Goal: Contribute content

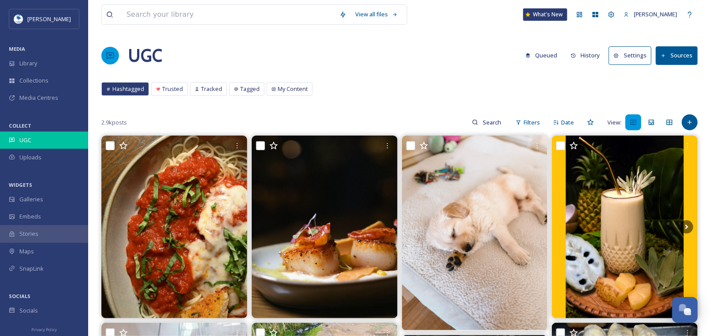
click at [22, 142] on span "UGC" at bounding box center [25, 140] width 12 height 8
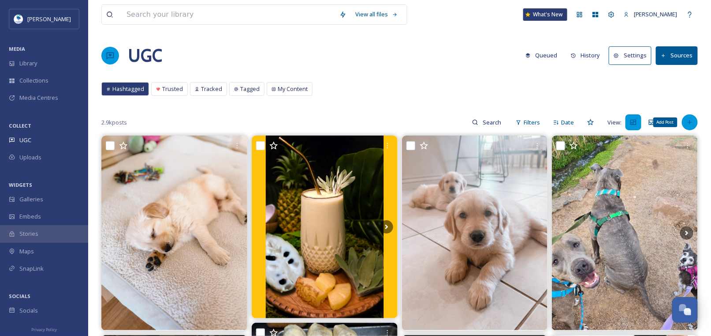
click at [688, 120] on icon at bounding box center [690, 122] width 7 height 7
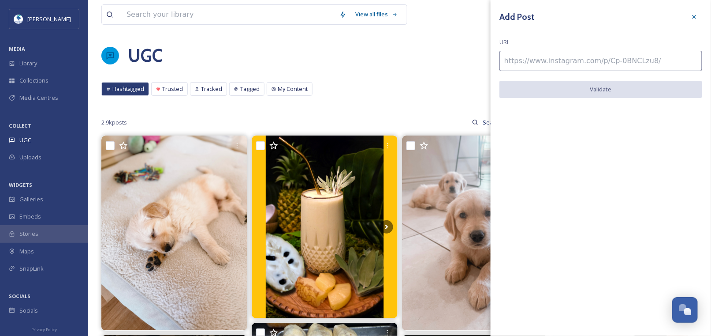
click at [594, 64] on input at bounding box center [601, 61] width 203 height 20
paste input "[URL][DOMAIN_NAME]"
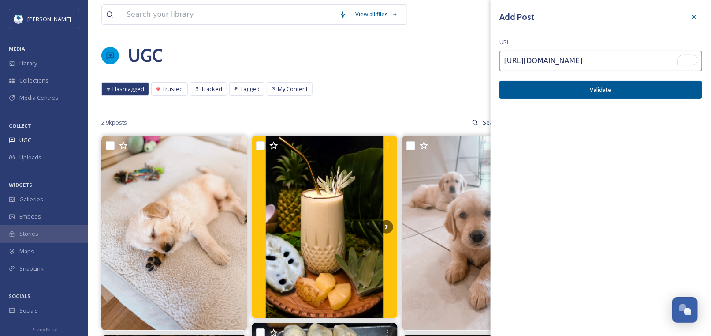
type input "[URL][DOMAIN_NAME]"
click at [595, 83] on button "Validate" at bounding box center [601, 90] width 203 height 18
click at [607, 92] on button "Add Post" at bounding box center [601, 90] width 203 height 18
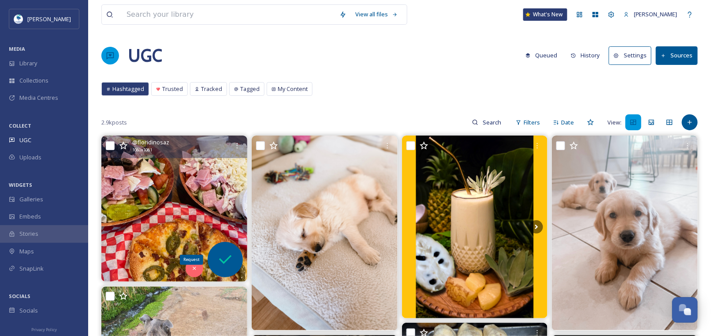
click at [228, 263] on icon at bounding box center [226, 260] width 18 height 18
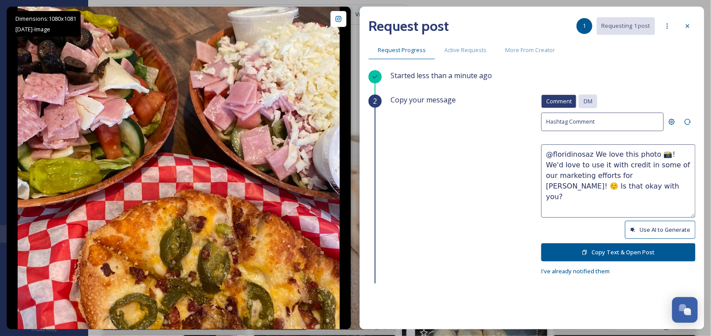
click at [584, 101] on span "DM" at bounding box center [588, 101] width 9 height 8
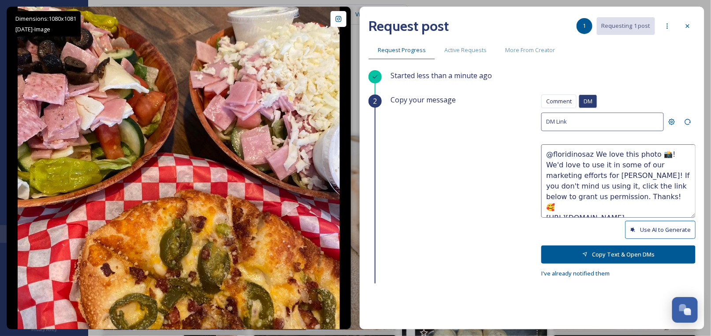
click at [639, 228] on button "Use AI to Generate" at bounding box center [660, 230] width 71 height 18
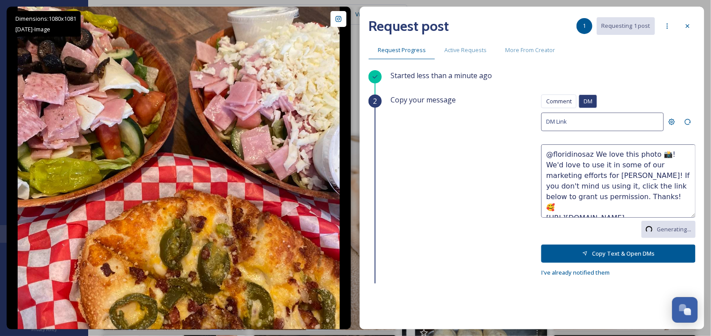
type textarea "@floridinosaz This spread looks absolutely delicious! That pizza and those sala…"
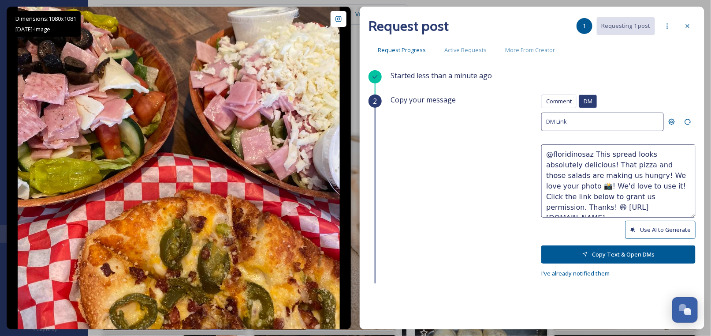
click at [599, 254] on button "Copy Text & Open DMs" at bounding box center [619, 254] width 154 height 18
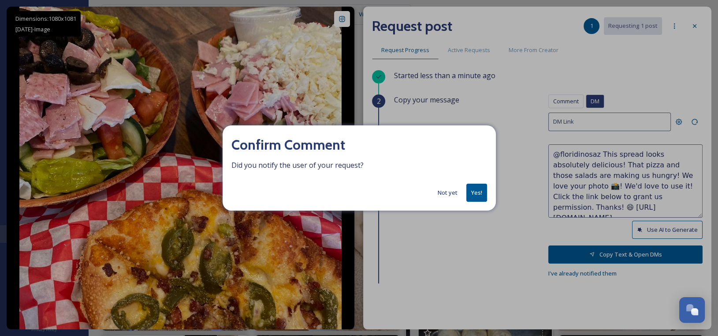
click at [475, 195] on button "Yes!" at bounding box center [477, 192] width 21 height 18
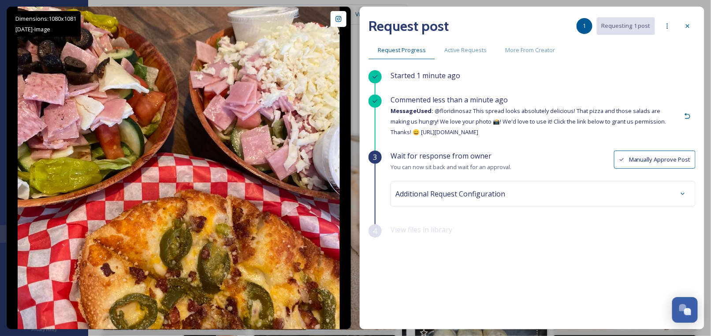
click at [620, 193] on div "Additional Request Configuration" at bounding box center [544, 194] width 296 height 16
click at [443, 262] on div "No tags" at bounding box center [543, 264] width 291 height 20
click at [686, 25] on icon at bounding box center [688, 25] width 7 height 7
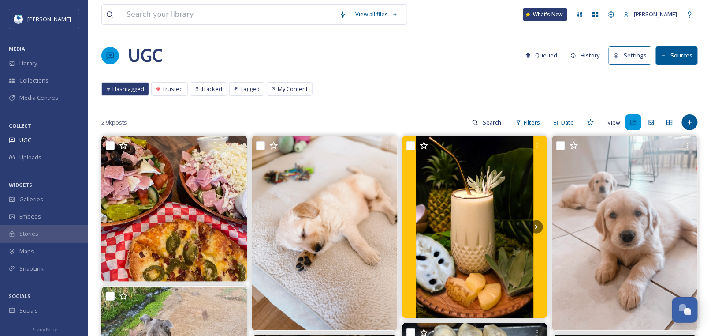
click at [592, 59] on button "History" at bounding box center [586, 55] width 38 height 17
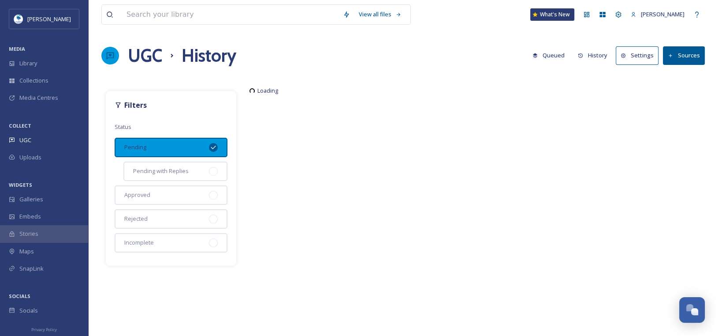
click at [214, 146] on icon at bounding box center [213, 147] width 7 height 7
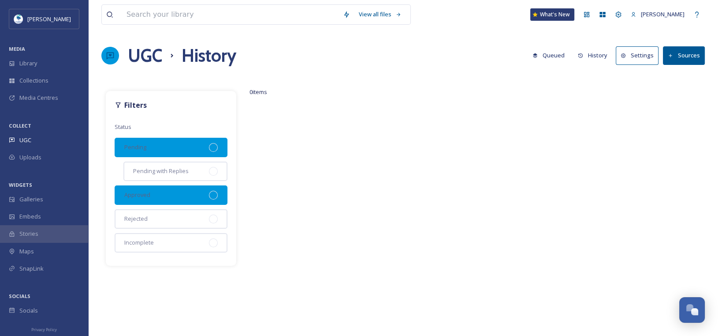
click at [217, 192] on div at bounding box center [213, 195] width 9 height 9
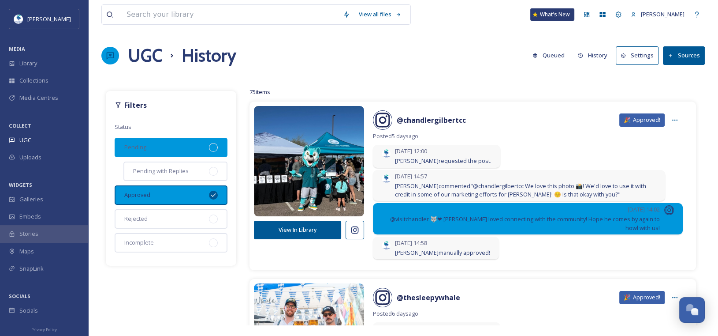
click at [215, 145] on div at bounding box center [213, 147] width 9 height 9
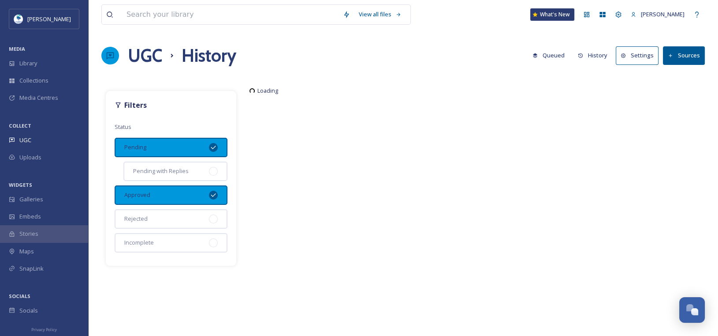
click at [213, 195] on icon at bounding box center [213, 195] width 5 height 4
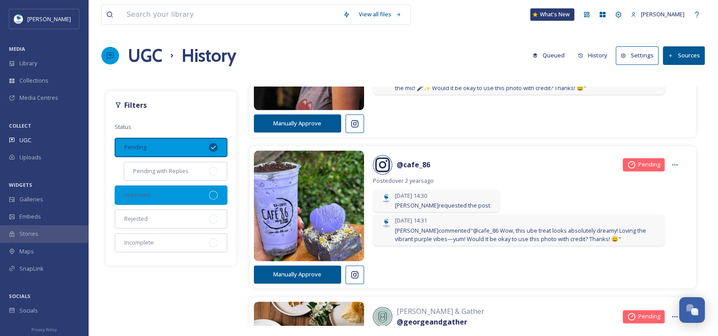
scroll to position [1279, 0]
